Goal: Information Seeking & Learning: Learn about a topic

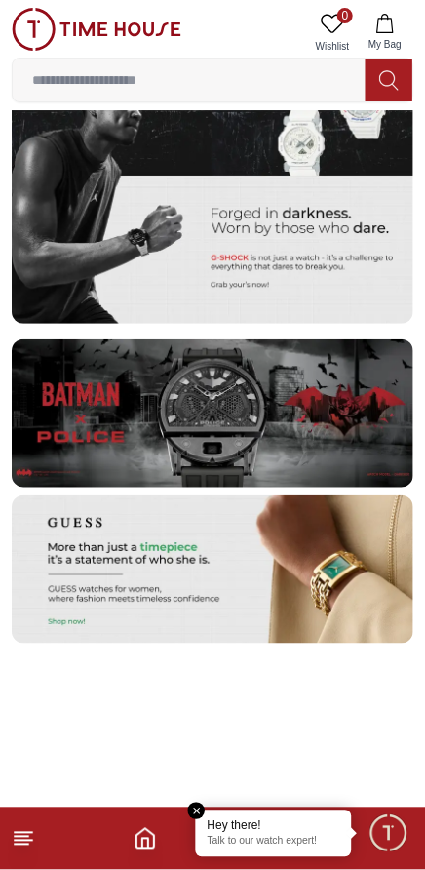
scroll to position [3451, 0]
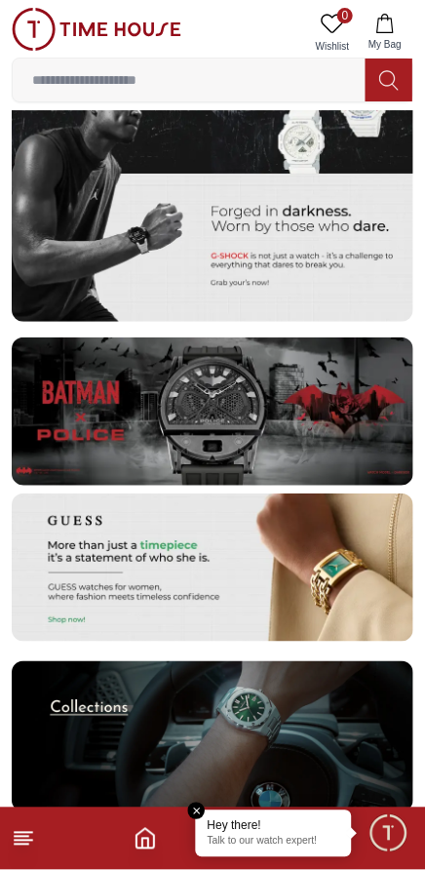
click at [31, 844] on icon at bounding box center [23, 838] width 23 height 23
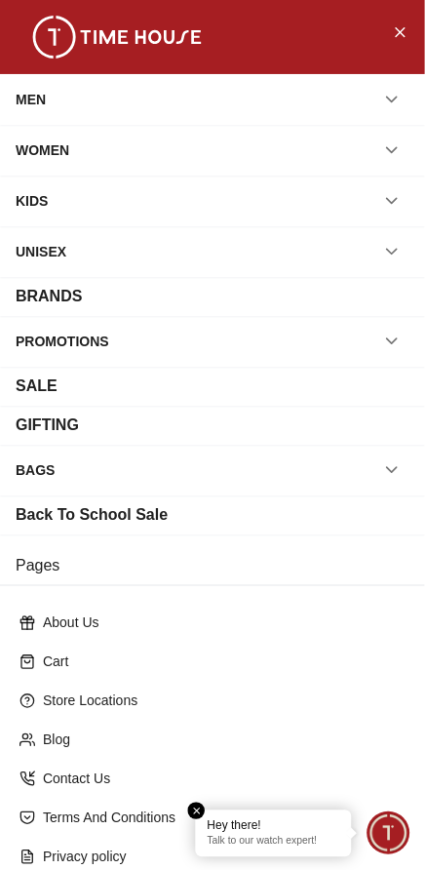
click at [375, 96] on button "button" at bounding box center [391, 99] width 35 height 35
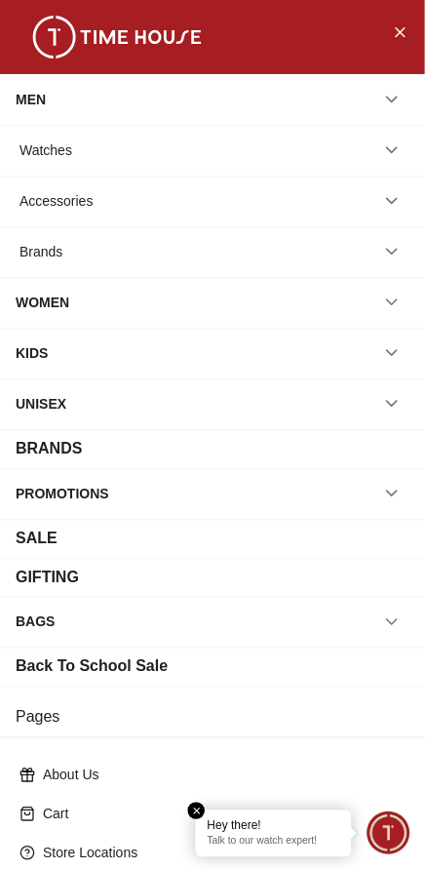
click at [394, 146] on icon "button" at bounding box center [392, 150] width 20 height 20
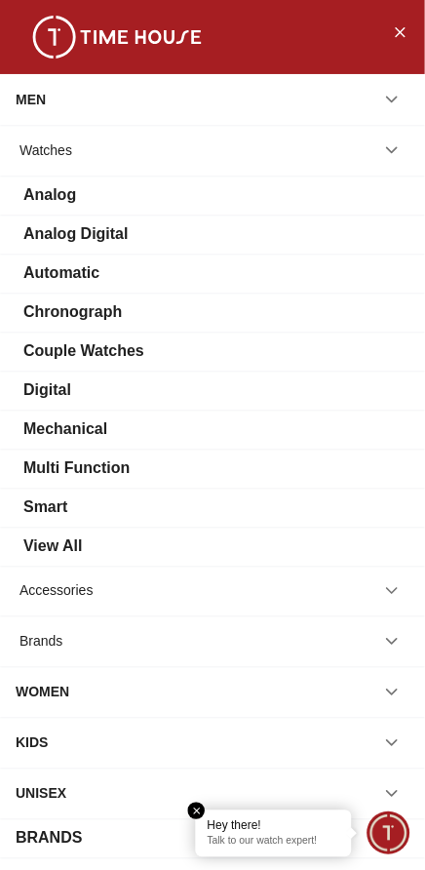
click at [397, 632] on icon "button" at bounding box center [392, 642] width 20 height 20
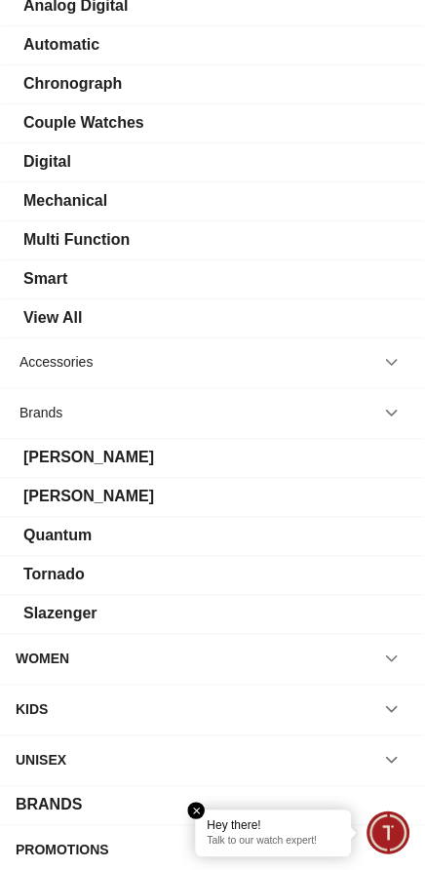
scroll to position [229, 0]
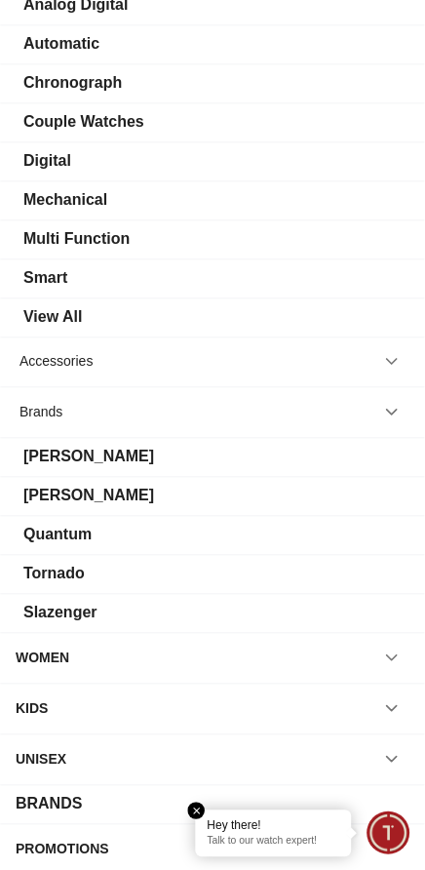
click at [49, 485] on div "[PERSON_NAME]" at bounding box center [88, 496] width 131 height 23
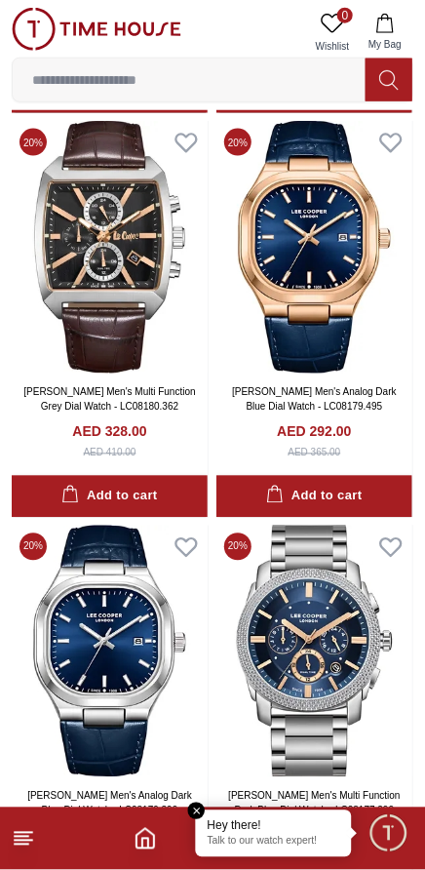
scroll to position [3964, 0]
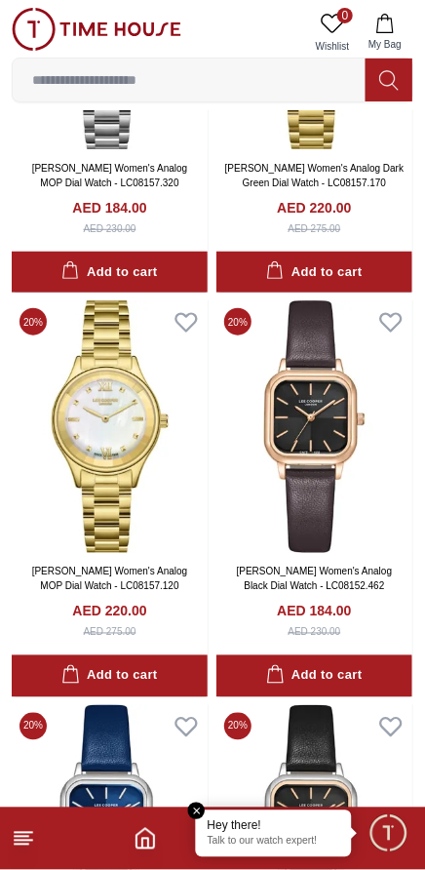
scroll to position [11797, 0]
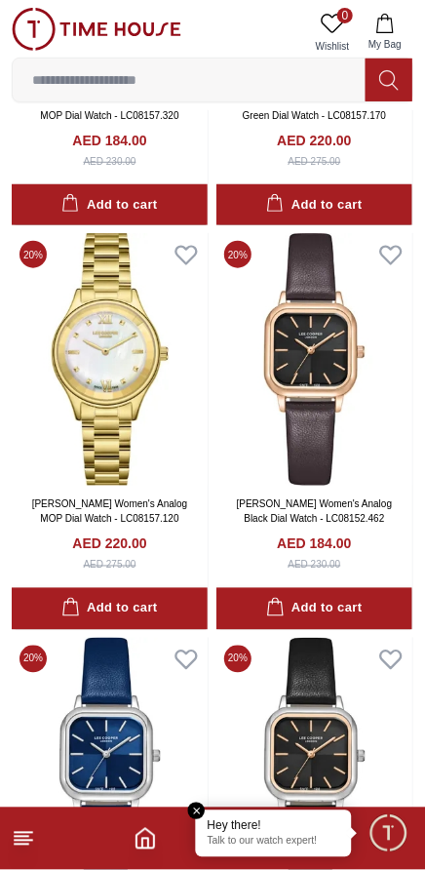
scroll to position [11974, 0]
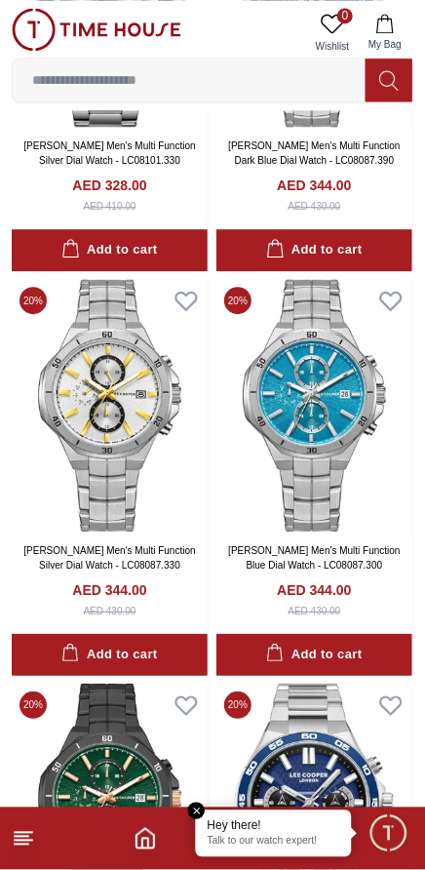
scroll to position [19428, 0]
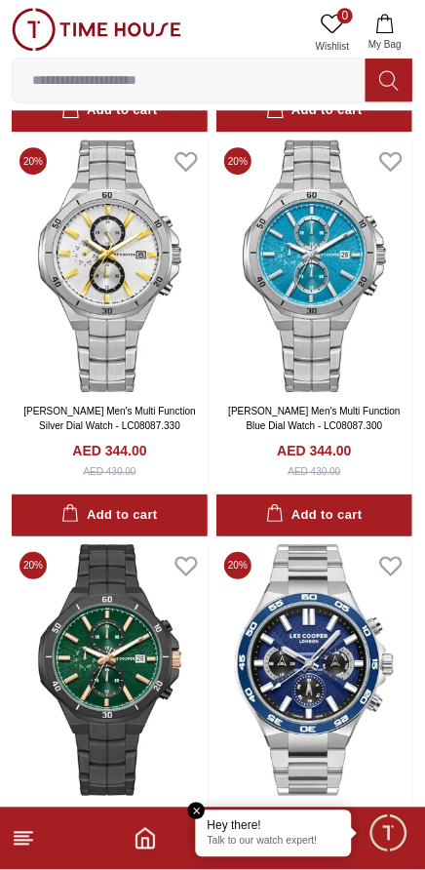
scroll to position [19626, 0]
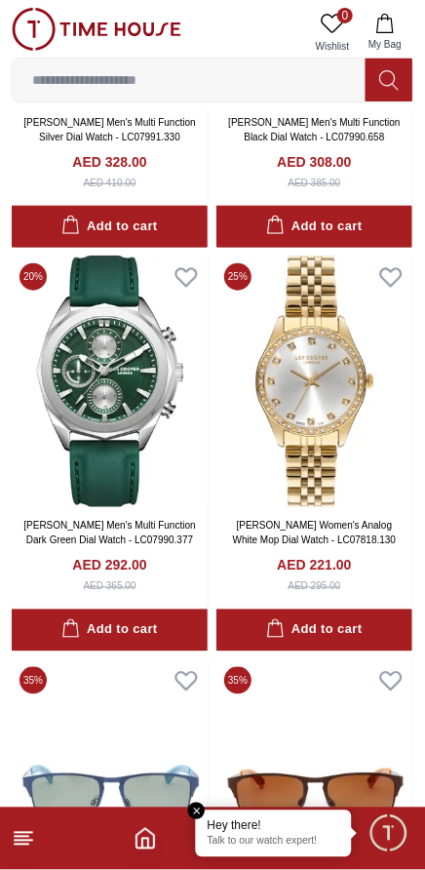
scroll to position [23493, 0]
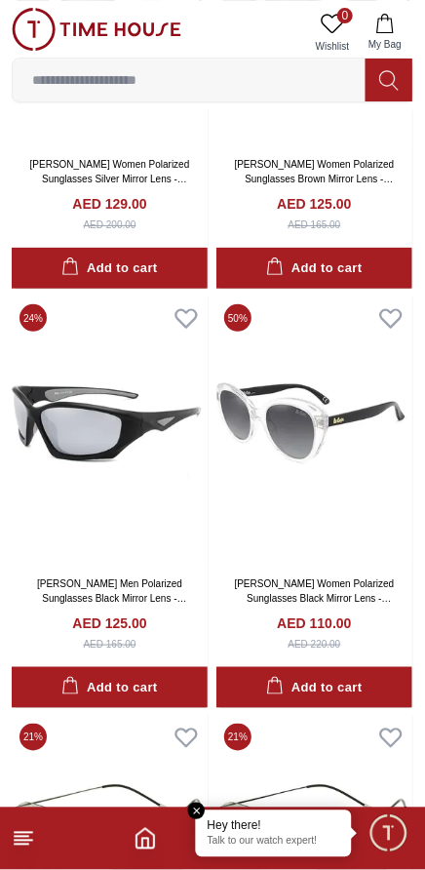
scroll to position [26791, 0]
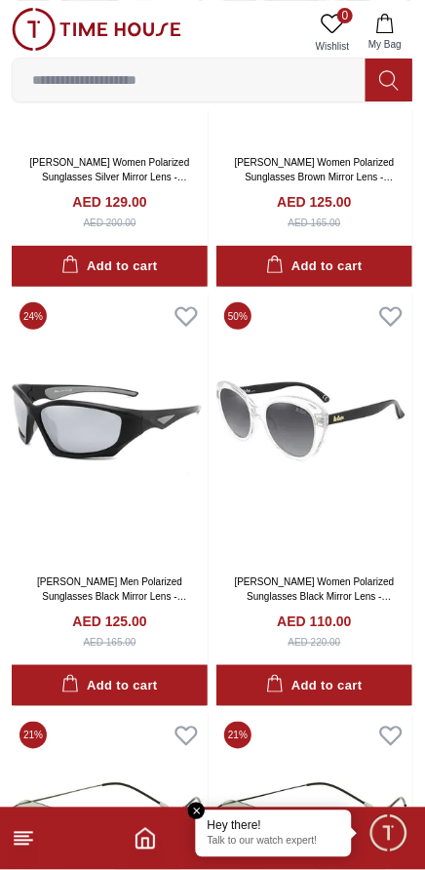
click at [26, 833] on line at bounding box center [24, 833] width 18 height 0
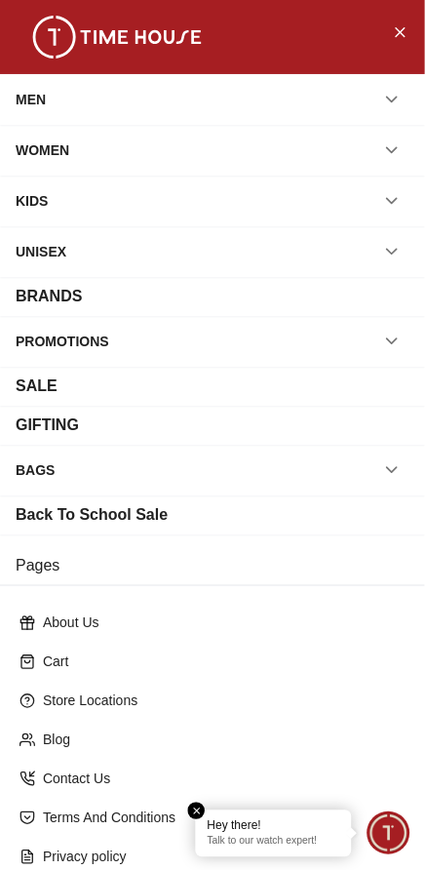
click at [396, 333] on icon "button" at bounding box center [392, 342] width 20 height 20
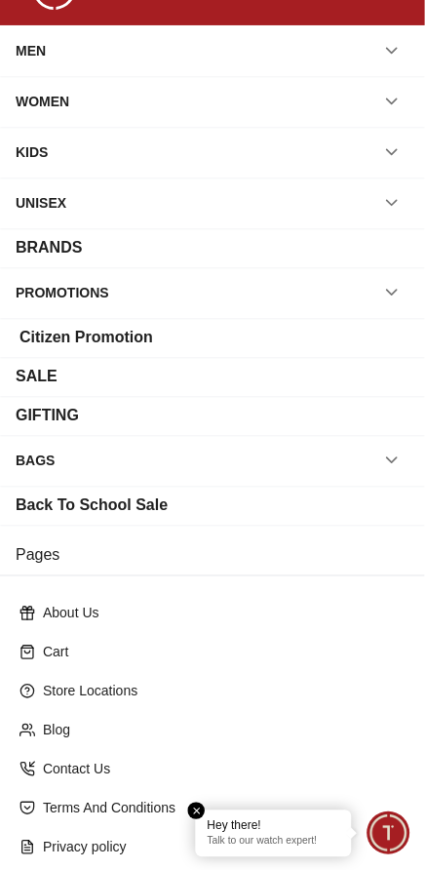
scroll to position [49, 0]
